Goal: Task Accomplishment & Management: Manage account settings

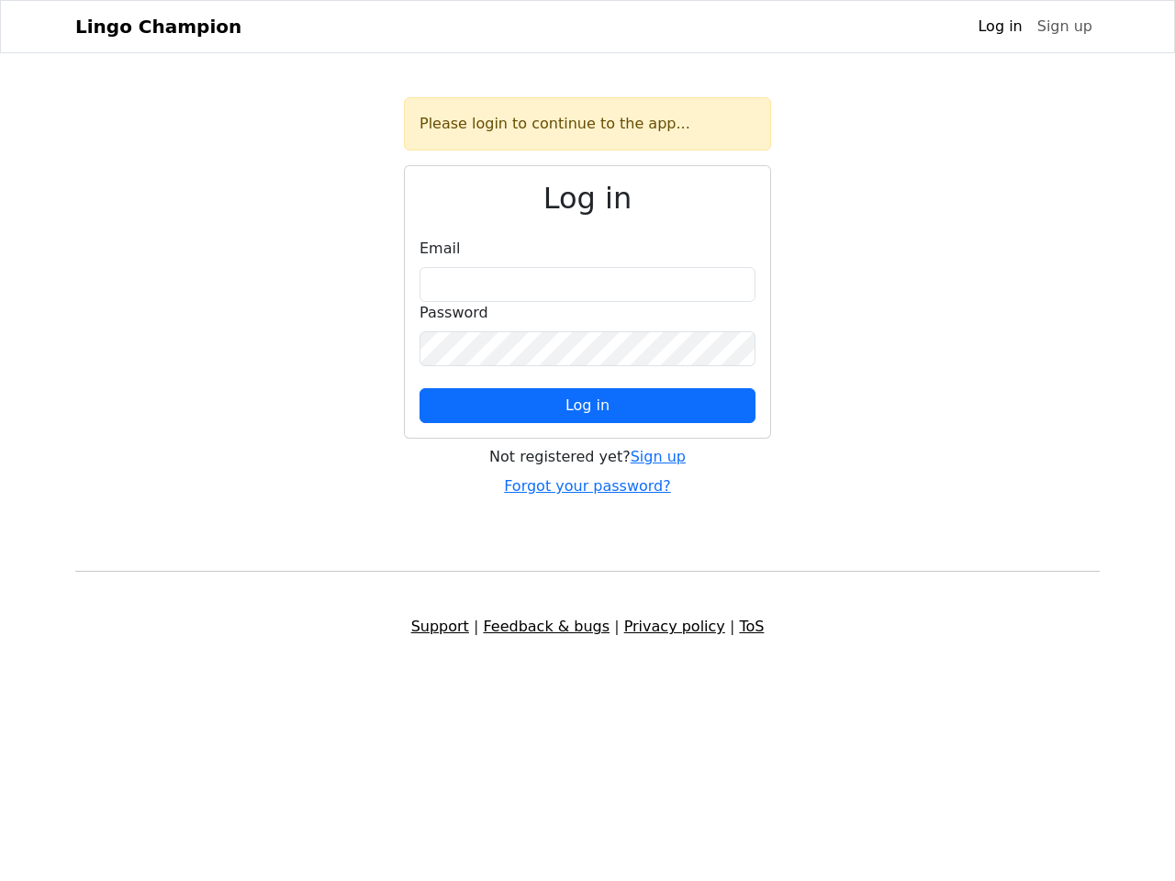
click at [588, 406] on span "Log in" at bounding box center [588, 405] width 44 height 17
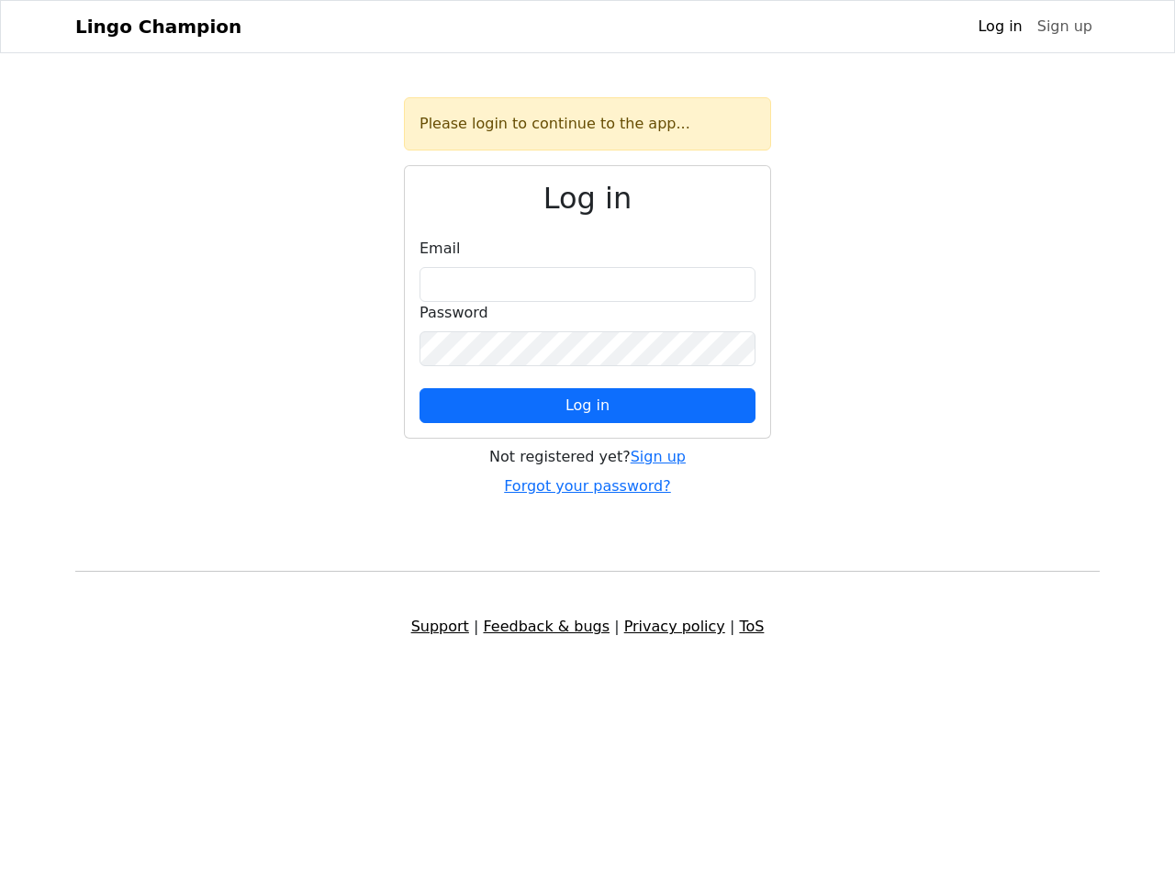
click at [588, 406] on span "Log in" at bounding box center [588, 405] width 44 height 17
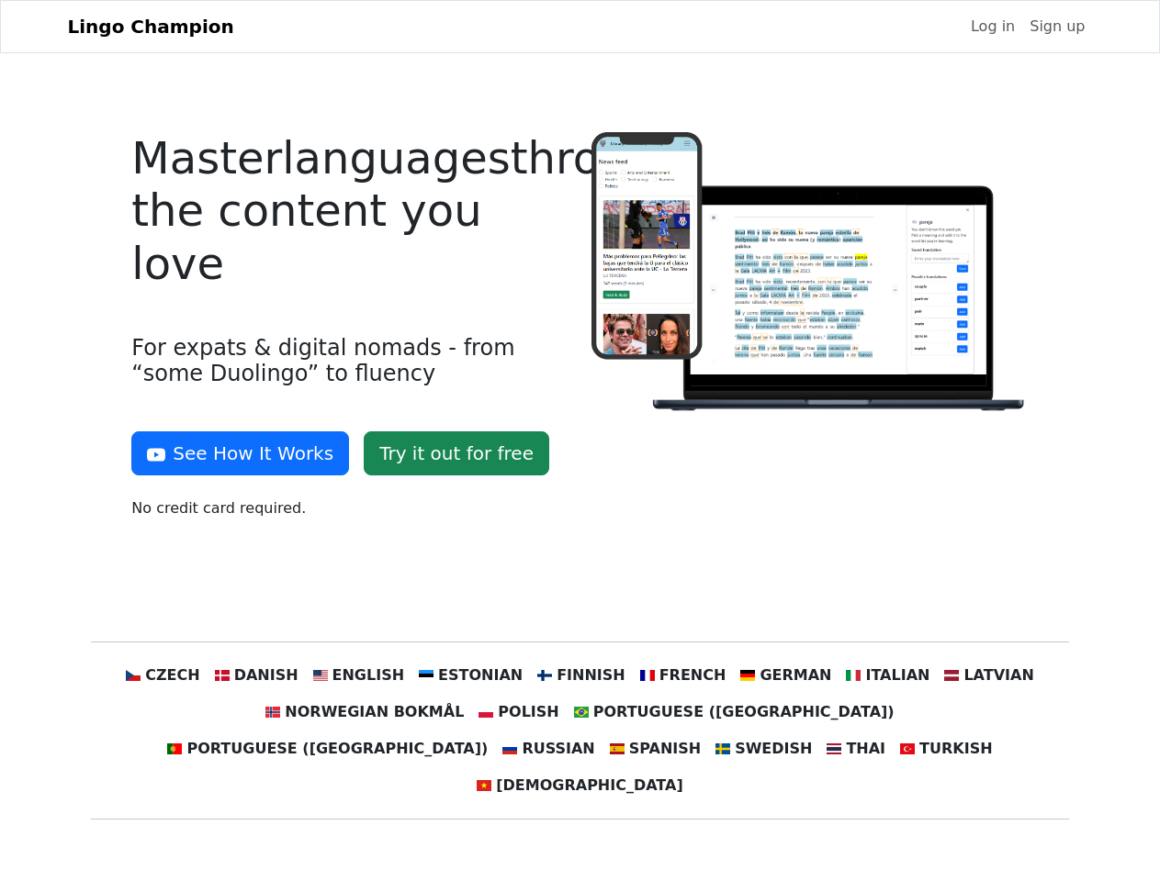
click at [580, 441] on div at bounding box center [809, 333] width 459 height 402
click at [233, 454] on button "See How It Works" at bounding box center [240, 454] width 218 height 44
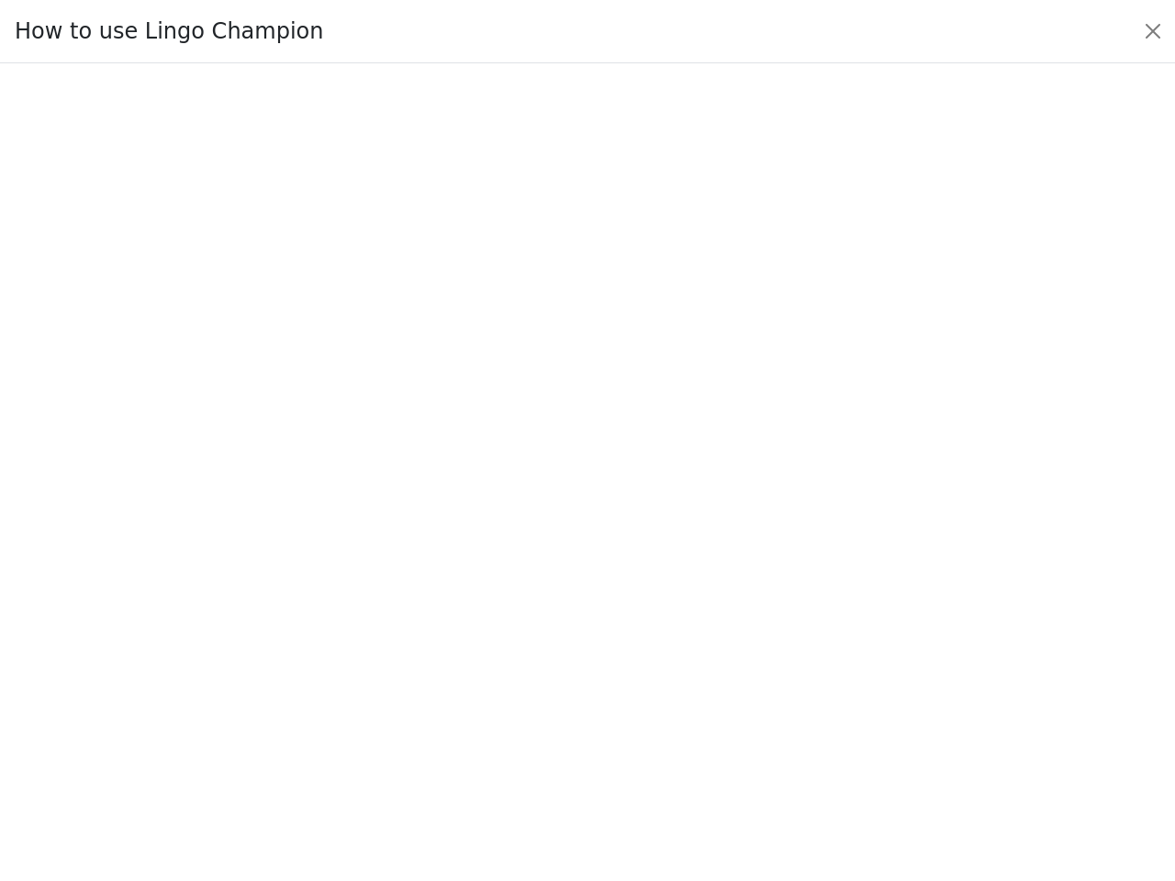
click at [197, 676] on div at bounding box center [587, 473] width 1089 height 645
click at [284, 676] on div at bounding box center [587, 473] width 1089 height 645
click at [376, 676] on div at bounding box center [587, 473] width 1089 height 645
click at [477, 676] on div at bounding box center [587, 473] width 1089 height 645
click at [578, 676] on div at bounding box center [587, 473] width 1089 height 645
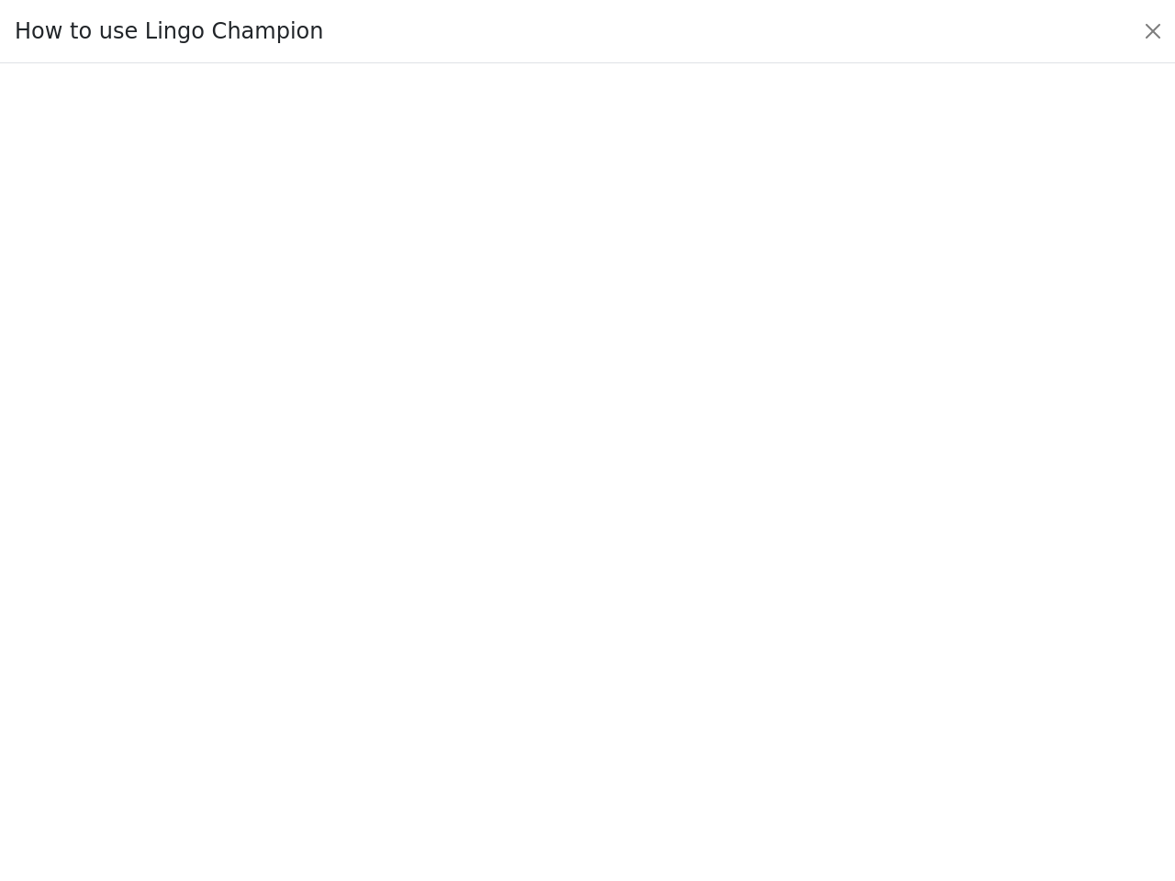
click at [670, 676] on div at bounding box center [587, 473] width 1089 height 645
click at [765, 676] on div at bounding box center [587, 473] width 1089 height 645
click at [859, 676] on div at bounding box center [587, 473] width 1089 height 645
